Goal: Information Seeking & Learning: Learn about a topic

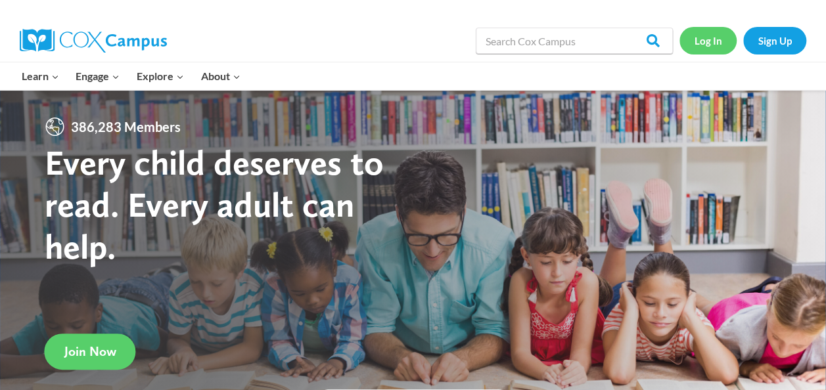
click at [708, 45] on link "Log In" at bounding box center [707, 40] width 57 height 27
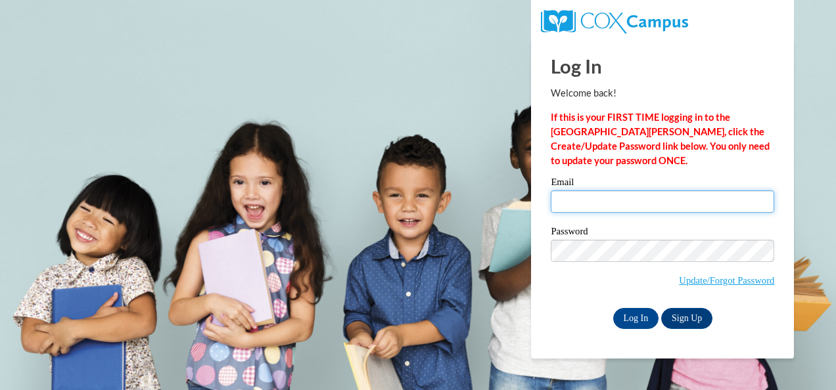
click at [631, 204] on input "Email" at bounding box center [662, 202] width 223 height 22
type input "[EMAIL_ADDRESS][DOMAIN_NAME]"
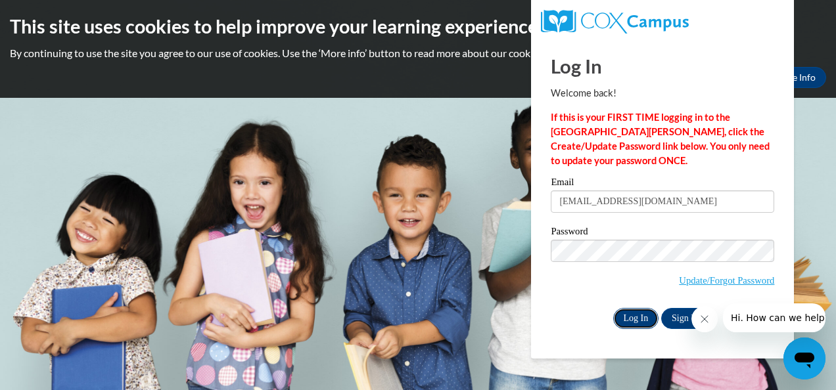
click at [637, 308] on input "Log In" at bounding box center [636, 318] width 46 height 21
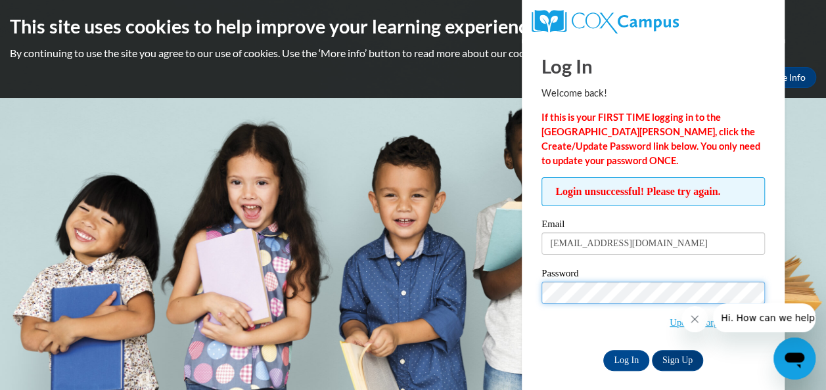
click at [498, 286] on body "This site uses cookies to help improve your learning experience. By continuing …" at bounding box center [413, 195] width 826 height 390
click at [603, 350] on input "Log In" at bounding box center [626, 360] width 46 height 21
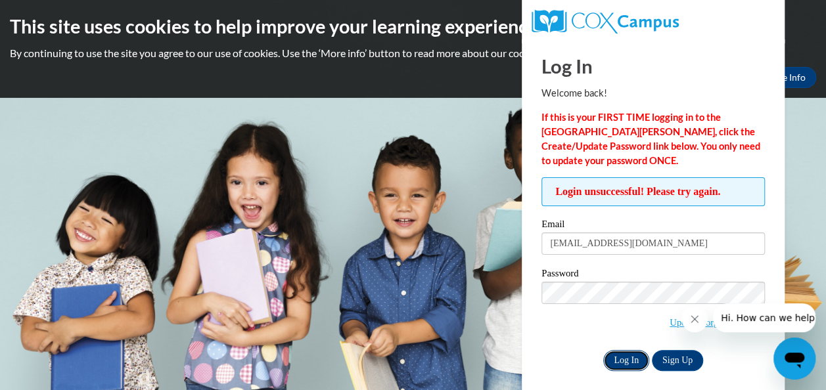
click at [627, 364] on input "Log In" at bounding box center [626, 360] width 46 height 21
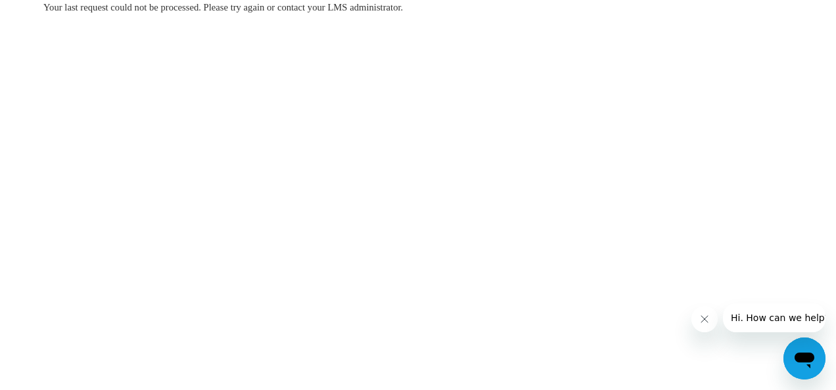
click at [365, 6] on span "Your last request could not be processed. Please try again or contact your LMS …" at bounding box center [222, 7] width 359 height 11
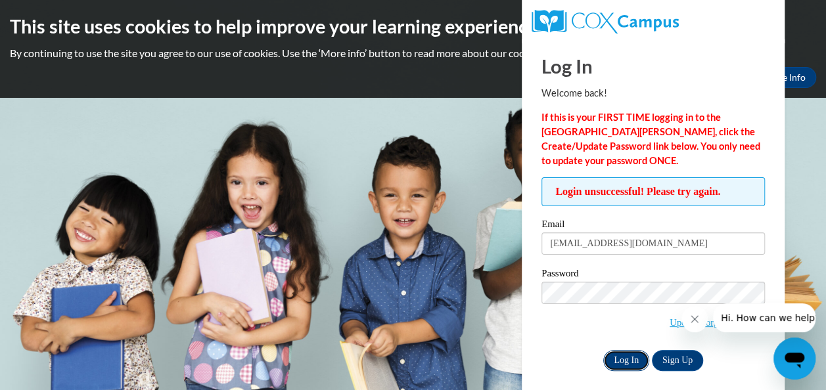
click at [627, 367] on input "Log In" at bounding box center [626, 360] width 46 height 21
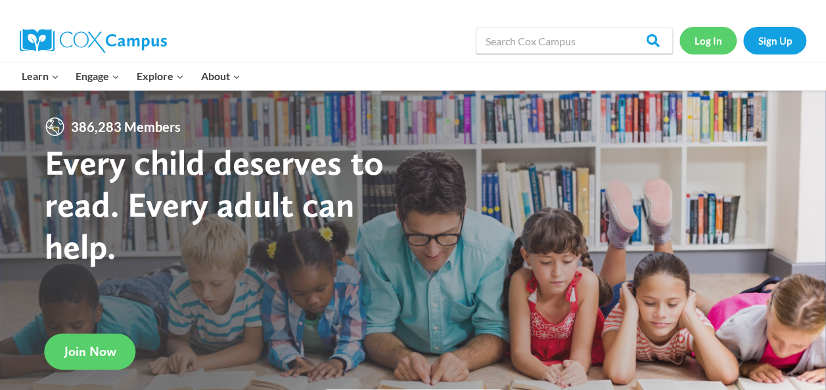
click at [709, 34] on link "Log In" at bounding box center [707, 40] width 57 height 27
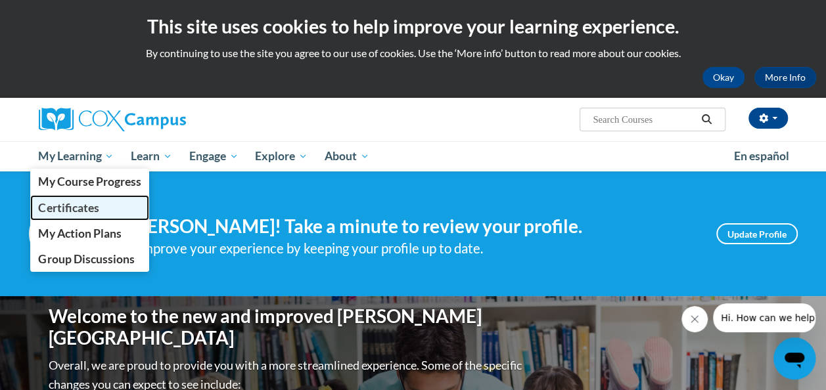
click at [78, 206] on span "Certificates" at bounding box center [68, 208] width 60 height 14
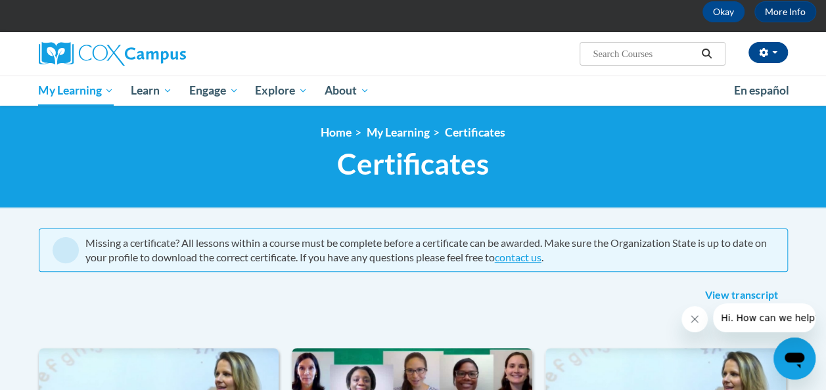
scroll to position [197, 0]
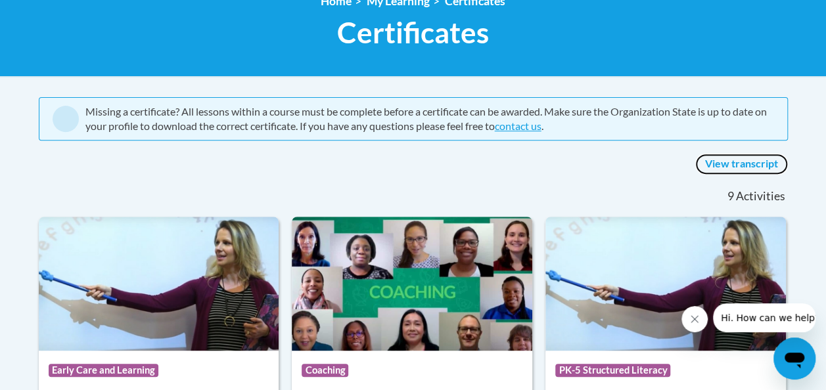
click at [752, 164] on link "View transcript" at bounding box center [741, 164] width 93 height 21
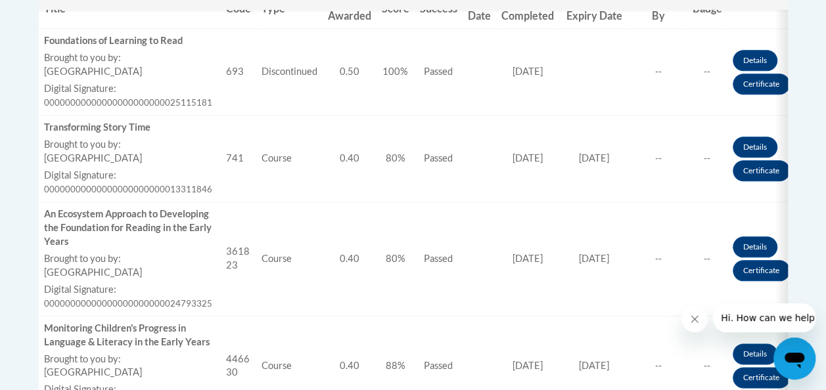
scroll to position [657, 0]
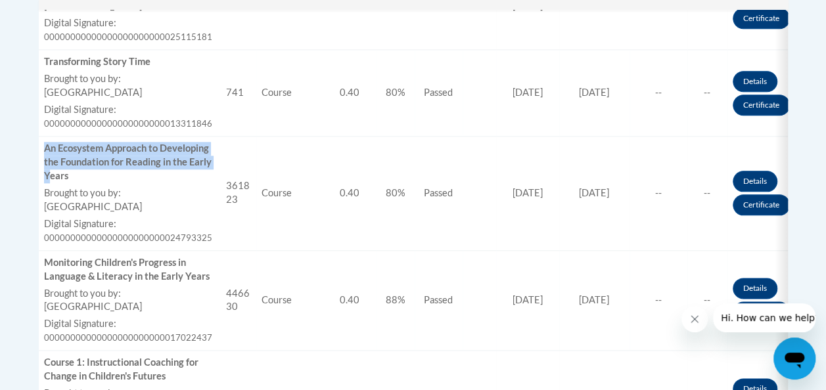
drag, startPoint x: 123, startPoint y: 172, endPoint x: 46, endPoint y: 148, distance: 80.6
click at [46, 148] on div "An Ecosystem Approach to Developing the Foundation for Reading in the Early Yea…" at bounding box center [129, 162] width 171 height 41
drag, startPoint x: 46, startPoint y: 148, endPoint x: 64, endPoint y: 169, distance: 28.0
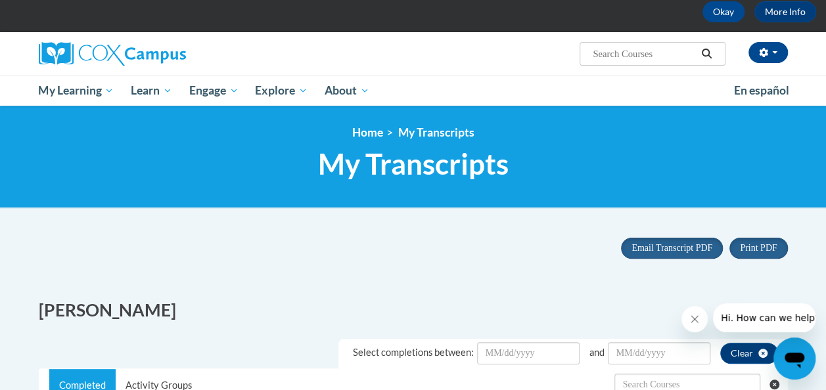
scroll to position [0, 0]
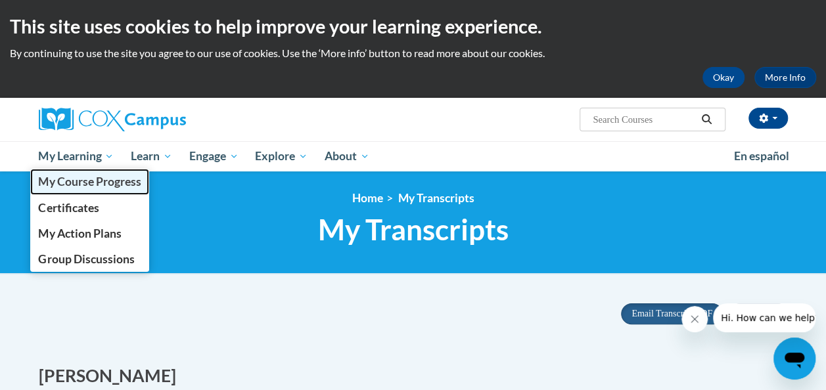
click at [59, 185] on span "My Course Progress" at bounding box center [89, 182] width 102 height 14
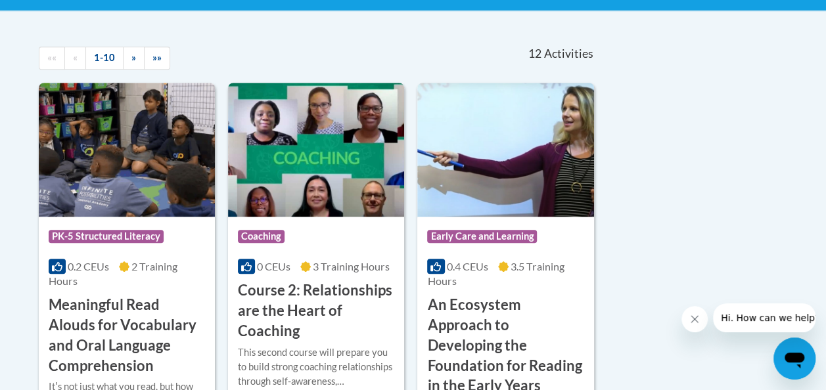
scroll to position [394, 0]
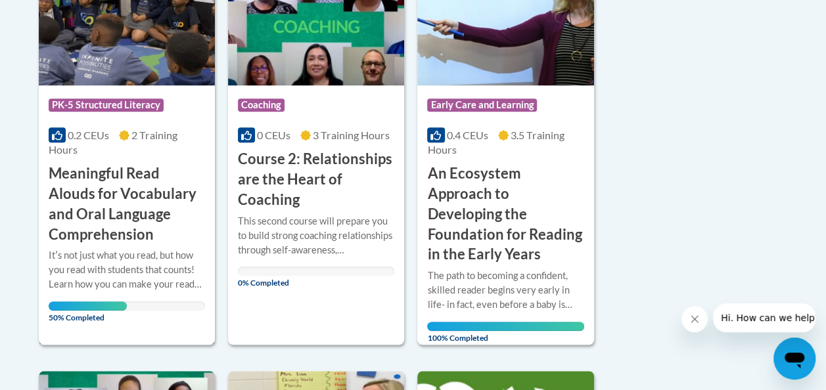
click at [137, 205] on h3 "Meaningful Read Alouds for Vocabulary and Oral Language Comprehension" at bounding box center [127, 204] width 156 height 81
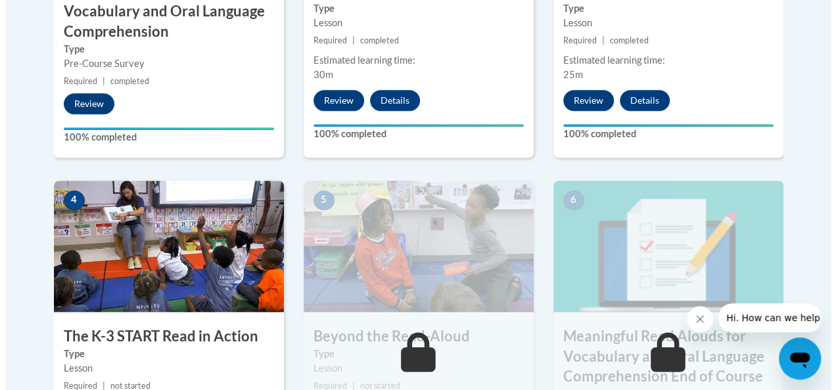
scroll to position [788, 0]
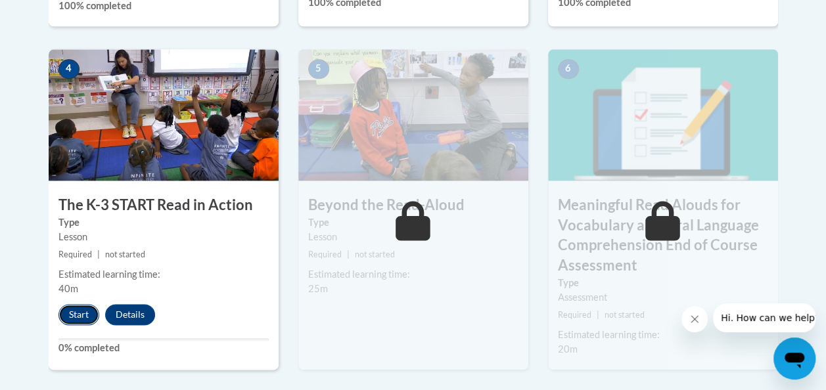
click at [75, 319] on button "Start" at bounding box center [78, 314] width 41 height 21
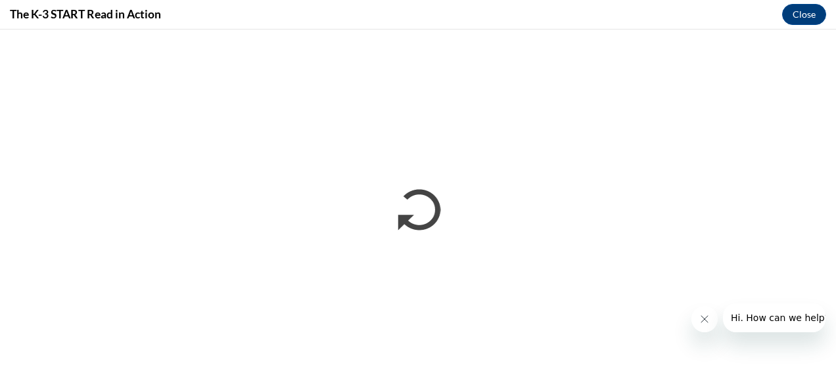
scroll to position [0, 0]
click at [703, 318] on icon "Close message from company" at bounding box center [703, 319] width 11 height 11
